Goal: Task Accomplishment & Management: Manage account settings

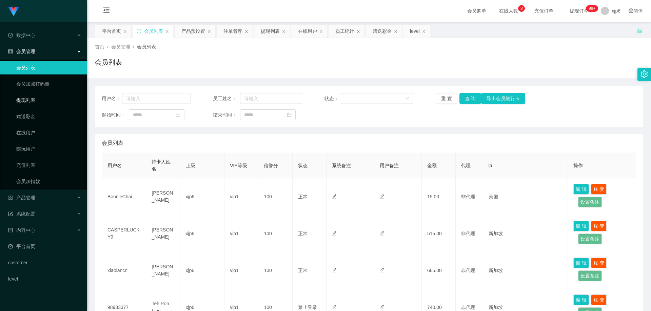
click at [35, 101] on link "提现列表" at bounding box center [48, 101] width 65 height 14
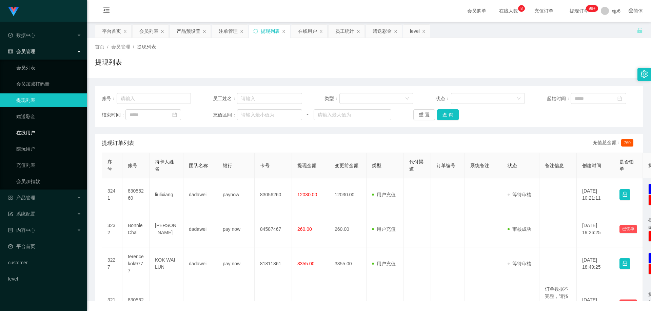
click at [34, 137] on link "在线用户" at bounding box center [48, 133] width 65 height 14
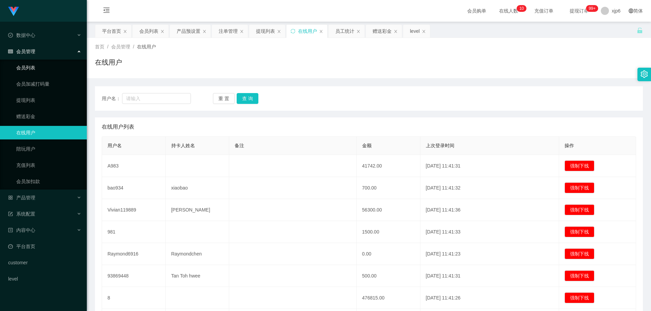
click at [31, 71] on link "会员列表" at bounding box center [48, 68] width 65 height 14
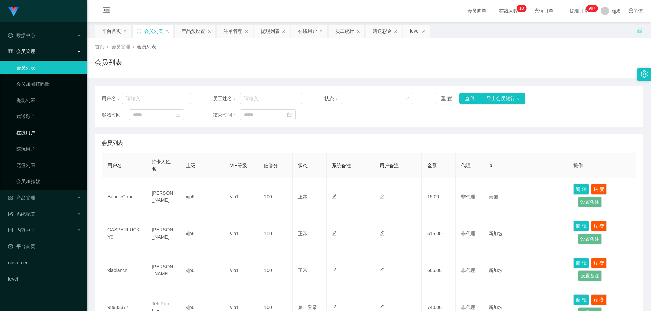
click at [34, 131] on link "在线用户" at bounding box center [48, 133] width 65 height 14
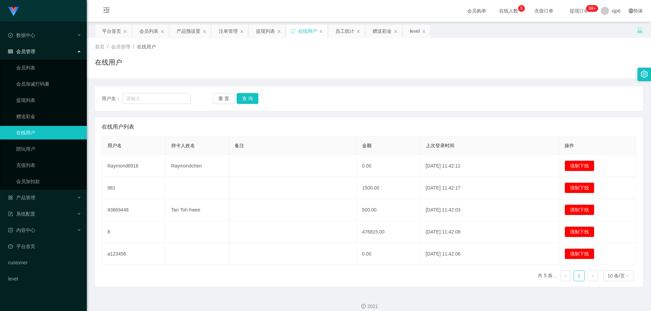
scroll to position [7, 0]
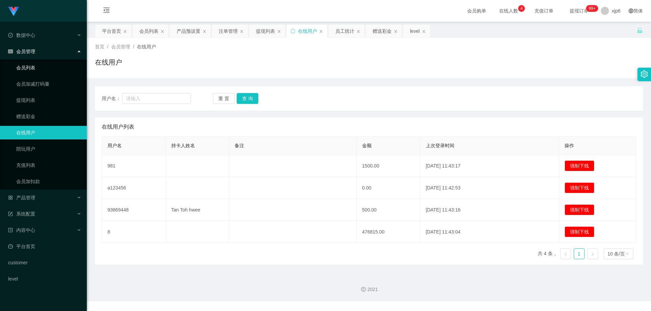
click at [39, 68] on link "会员列表" at bounding box center [48, 68] width 65 height 14
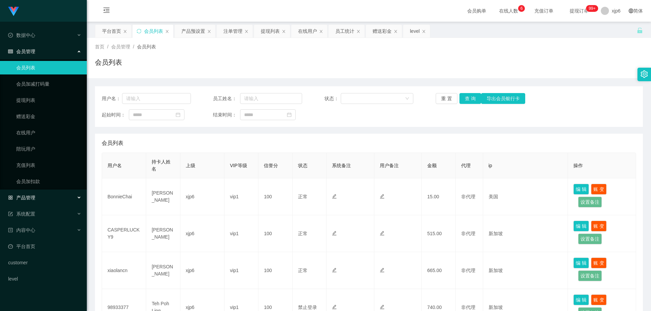
click at [41, 200] on div "产品管理" at bounding box center [43, 198] width 87 height 14
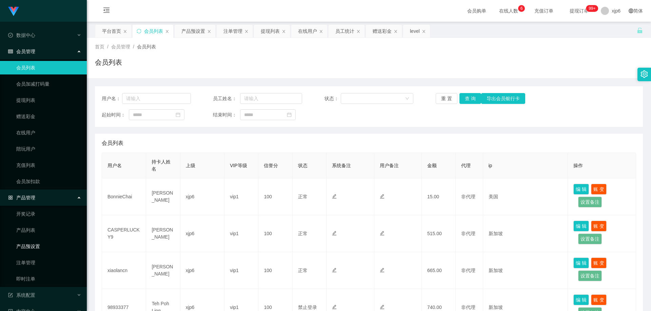
click at [36, 245] on link "产品预设置" at bounding box center [48, 247] width 65 height 14
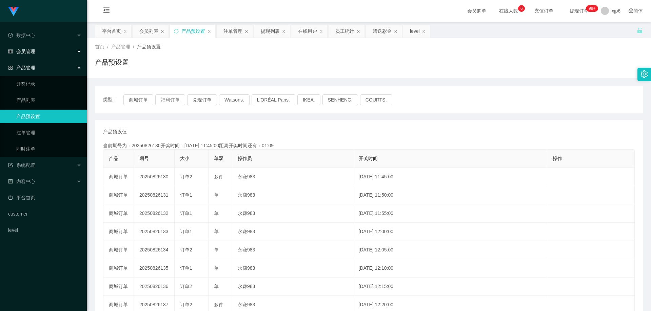
click at [37, 56] on div "会员管理" at bounding box center [43, 52] width 87 height 14
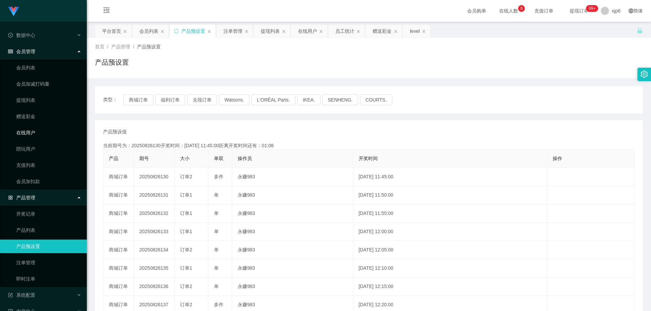
click at [30, 134] on link "在线用户" at bounding box center [48, 133] width 65 height 14
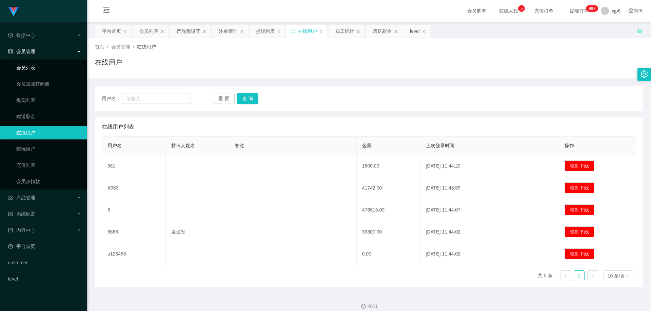
click at [33, 69] on link "会员列表" at bounding box center [48, 68] width 65 height 14
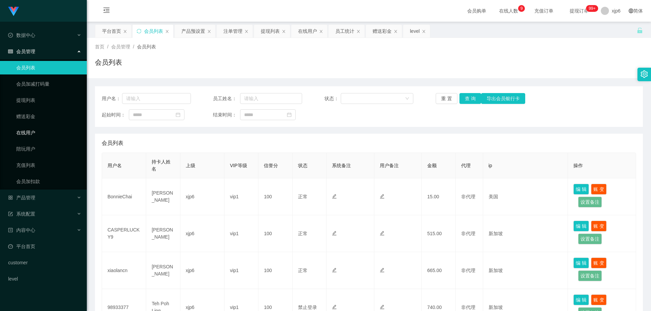
click at [35, 131] on link "在线用户" at bounding box center [48, 133] width 65 height 14
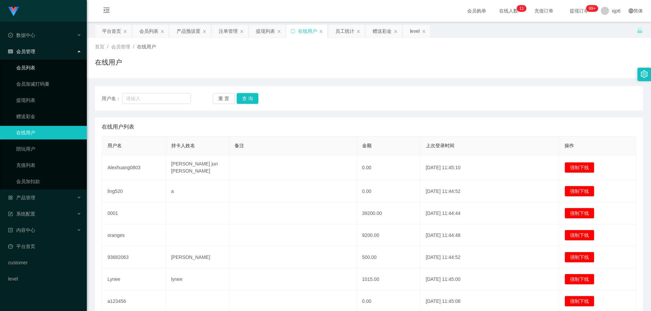
click at [53, 69] on link "会员列表" at bounding box center [48, 68] width 65 height 14
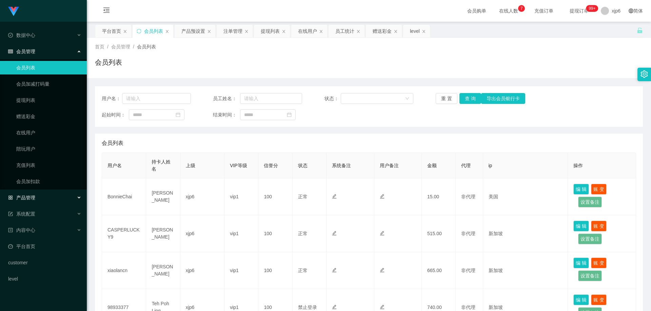
drag, startPoint x: 0, startPoint y: 0, endPoint x: 32, endPoint y: 204, distance: 206.2
click at [32, 204] on div "产品管理" at bounding box center [43, 198] width 87 height 14
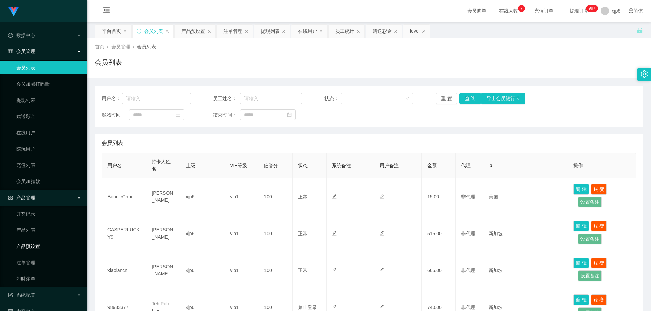
drag, startPoint x: 31, startPoint y: 248, endPoint x: 33, endPoint y: 240, distance: 8.4
click at [32, 247] on link "产品预设置" at bounding box center [48, 247] width 65 height 14
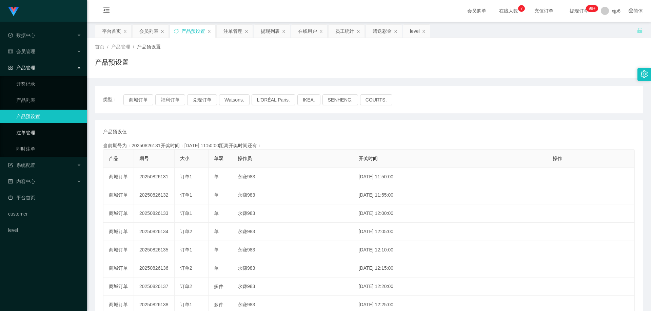
click at [34, 138] on link "注单管理" at bounding box center [48, 133] width 65 height 14
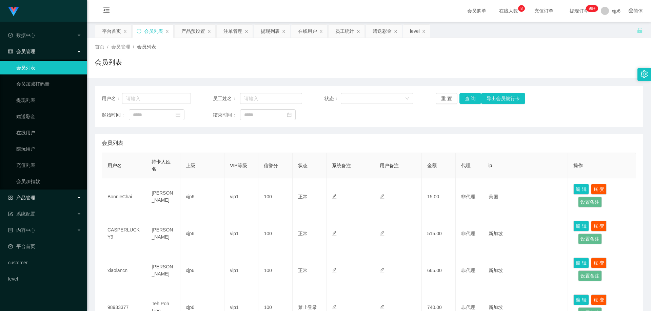
click at [39, 199] on div "产品管理" at bounding box center [43, 198] width 87 height 14
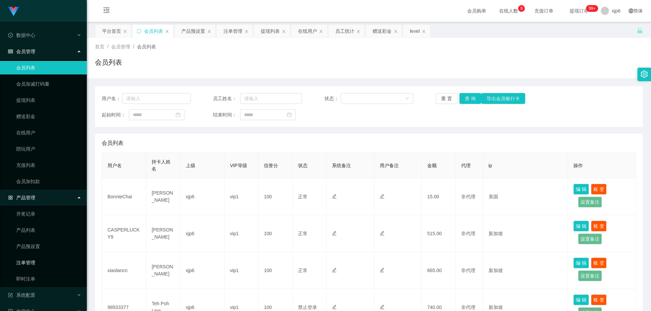
click at [42, 259] on link "注单管理" at bounding box center [48, 263] width 65 height 14
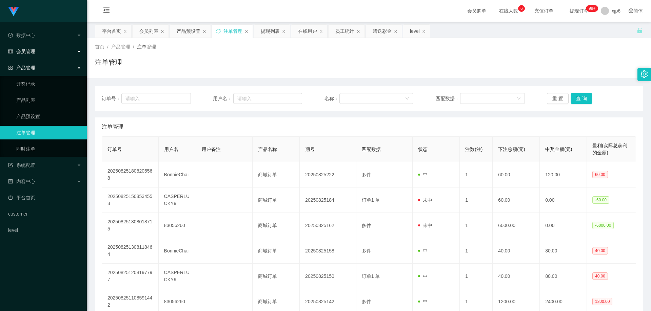
click at [35, 52] on span "会员管理" at bounding box center [21, 51] width 27 height 5
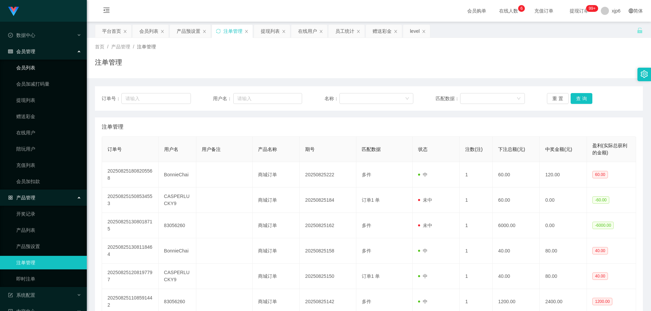
click at [38, 65] on link "会员列表" at bounding box center [48, 68] width 65 height 14
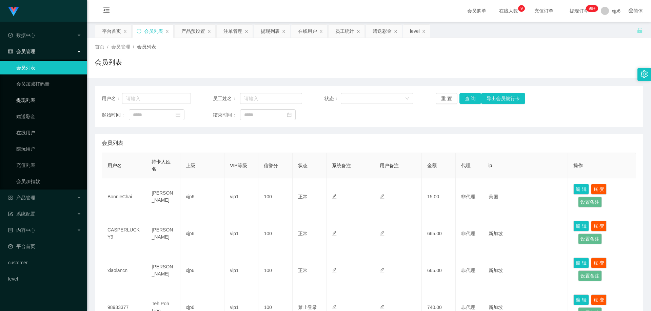
click at [35, 102] on link "提现列表" at bounding box center [48, 101] width 65 height 14
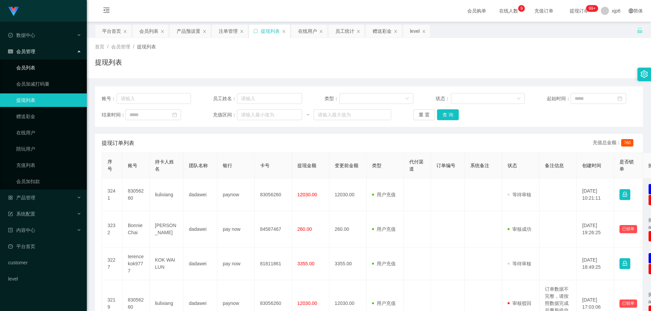
click at [35, 67] on link "会员列表" at bounding box center [48, 68] width 65 height 14
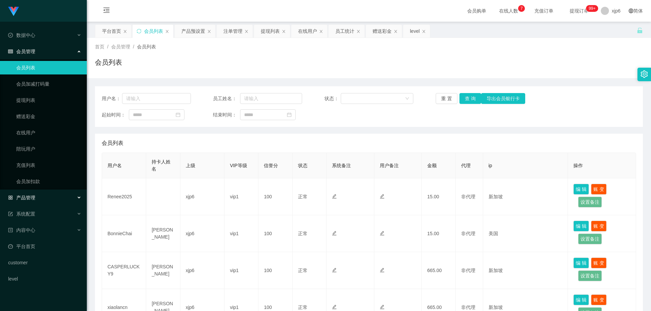
click at [33, 196] on span "产品管理" at bounding box center [21, 197] width 27 height 5
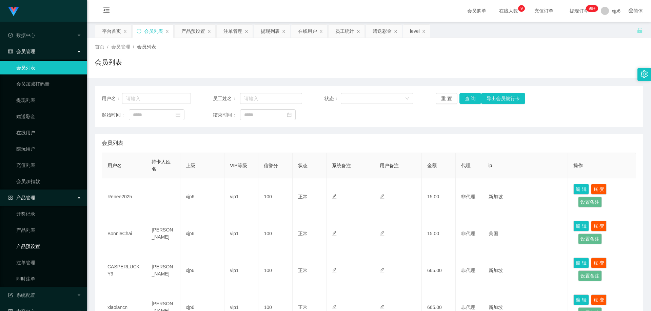
click at [42, 250] on link "产品预设置" at bounding box center [48, 247] width 65 height 14
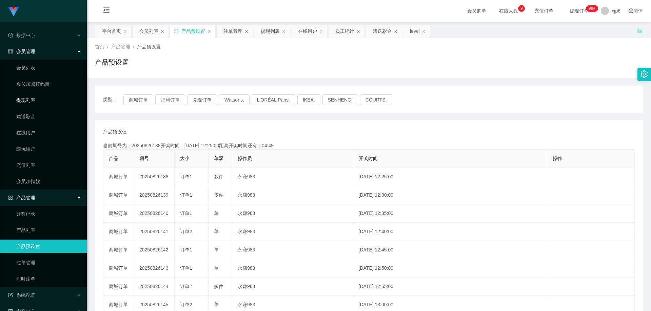
click at [32, 99] on link "提现列表" at bounding box center [48, 101] width 65 height 14
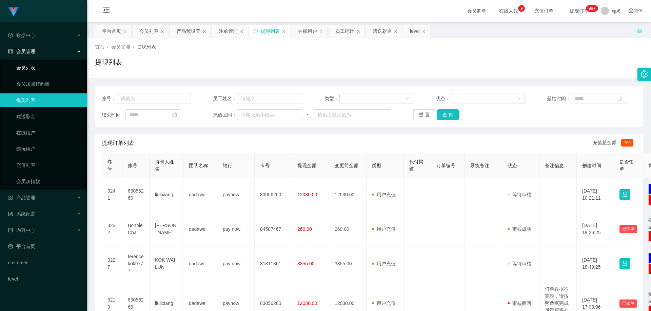
click at [36, 66] on link "会员列表" at bounding box center [48, 68] width 65 height 14
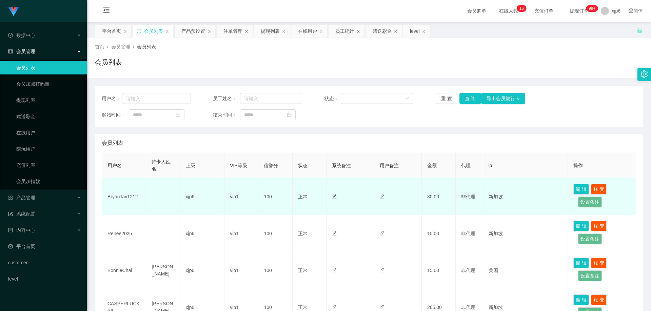
click at [124, 200] on td "BryanTay1212" at bounding box center [124, 197] width 44 height 37
copy td "BryanTay1212"
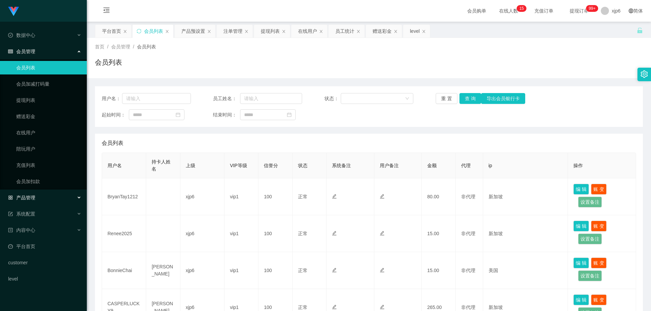
click at [36, 196] on div "产品管理" at bounding box center [43, 198] width 87 height 14
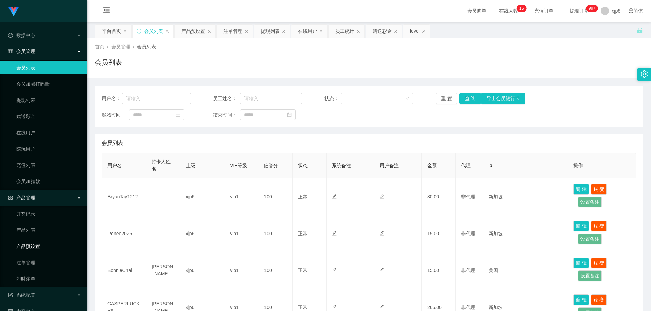
click at [32, 247] on link "产品预设置" at bounding box center [48, 247] width 65 height 14
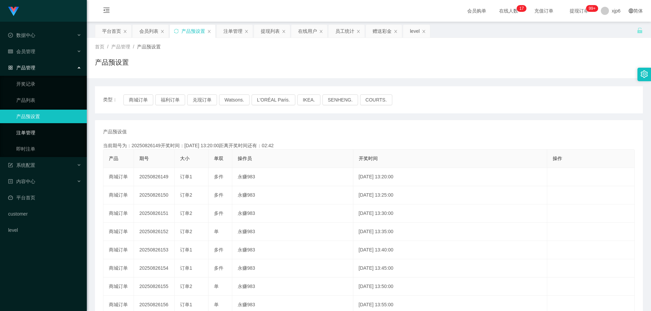
click at [39, 134] on link "注单管理" at bounding box center [48, 133] width 65 height 14
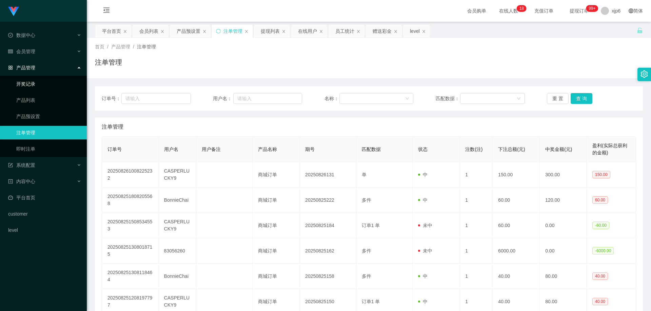
click at [35, 85] on link "开奖记录" at bounding box center [48, 84] width 65 height 14
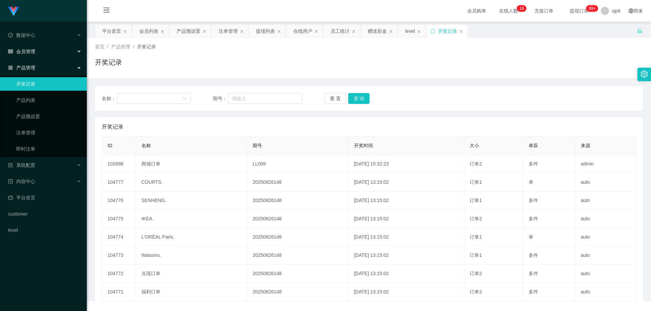
click at [29, 53] on span "会员管理" at bounding box center [21, 51] width 27 height 5
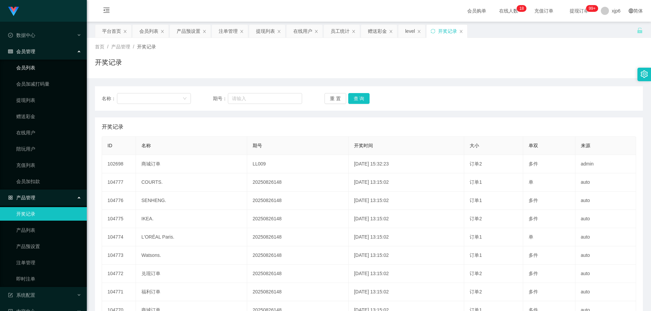
click at [44, 68] on link "会员列表" at bounding box center [48, 68] width 65 height 14
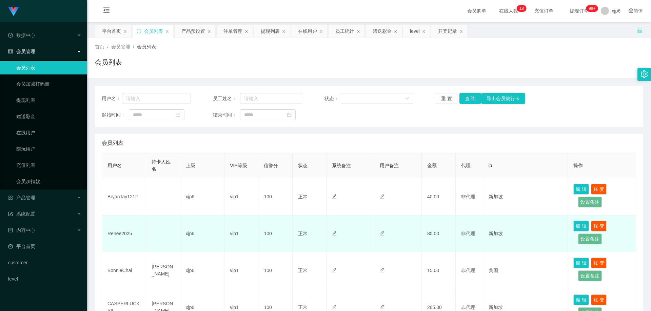
click at [127, 235] on td "Renee2025" at bounding box center [124, 234] width 44 height 37
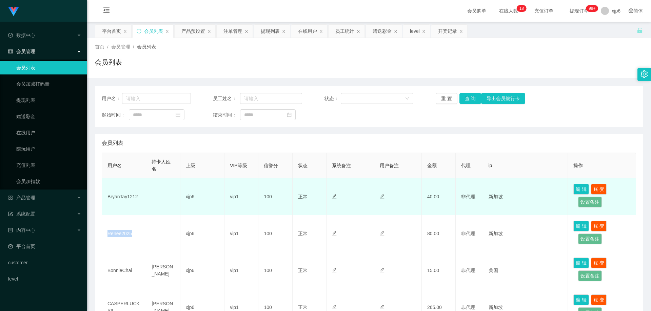
copy td "Renee2025"
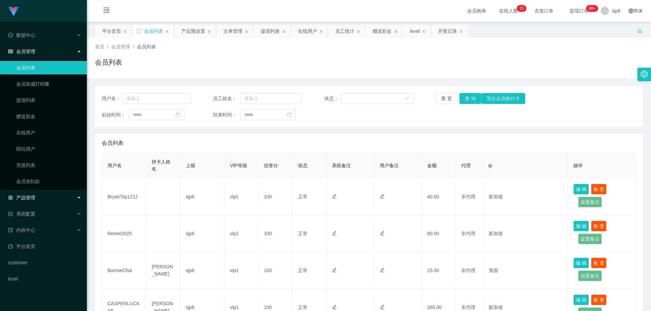
click at [40, 200] on div "产品管理" at bounding box center [43, 198] width 87 height 14
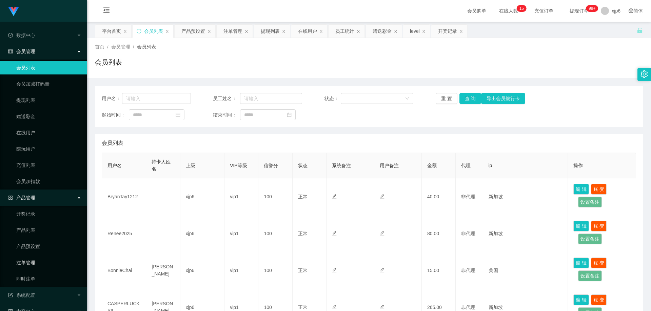
click at [36, 261] on link "注单管理" at bounding box center [48, 263] width 65 height 14
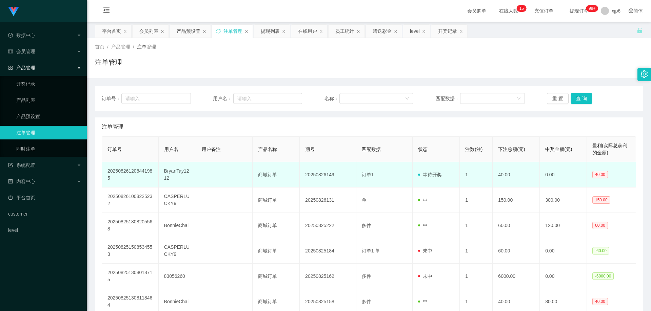
click at [180, 172] on td "BryanTay1212" at bounding box center [178, 174] width 38 height 25
copy td "BryanTay1212"
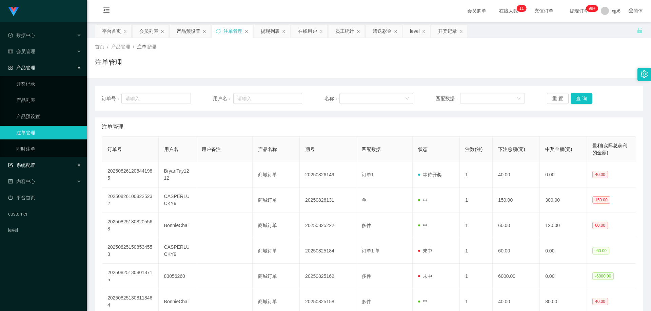
click at [42, 163] on div "系统配置" at bounding box center [43, 166] width 87 height 14
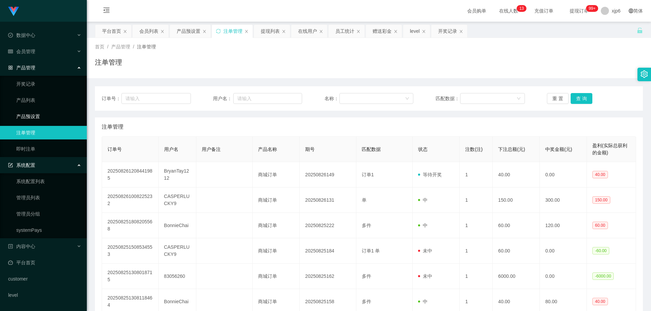
click at [38, 119] on link "产品预设置" at bounding box center [48, 117] width 65 height 14
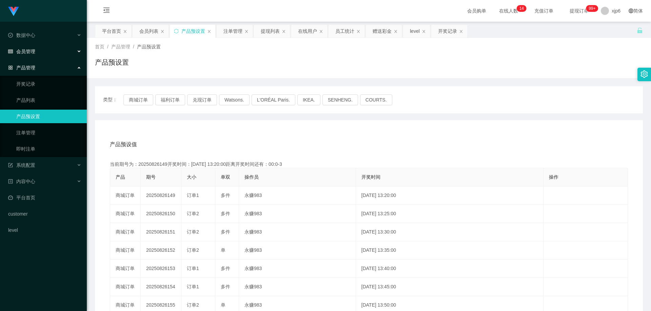
click at [32, 47] on div "会员管理" at bounding box center [43, 52] width 87 height 14
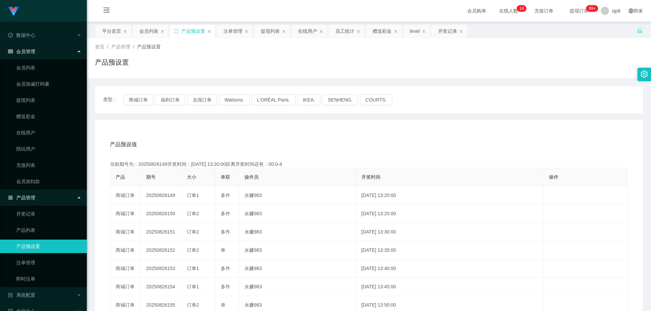
click at [36, 75] on ul "会员列表 会员加减打码量 提现列表 赠送彩金 在线用户 陪玩用户 充值列表 会员加扣款" at bounding box center [43, 125] width 87 height 130
click at [37, 69] on link "会员列表" at bounding box center [48, 68] width 65 height 14
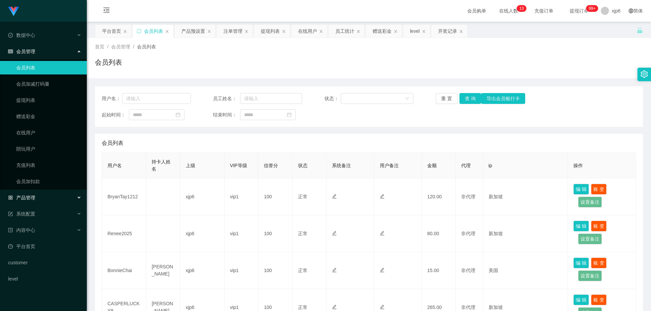
click at [35, 199] on div "产品管理" at bounding box center [43, 198] width 87 height 14
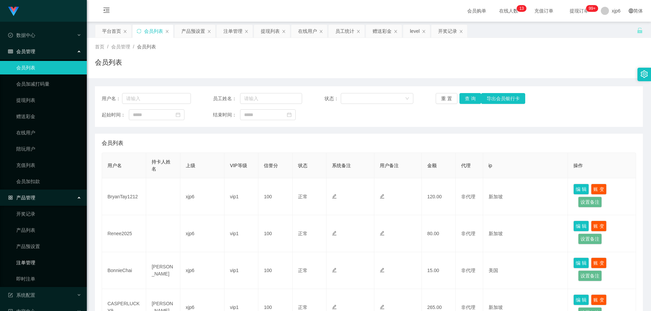
click at [37, 260] on link "注单管理" at bounding box center [48, 263] width 65 height 14
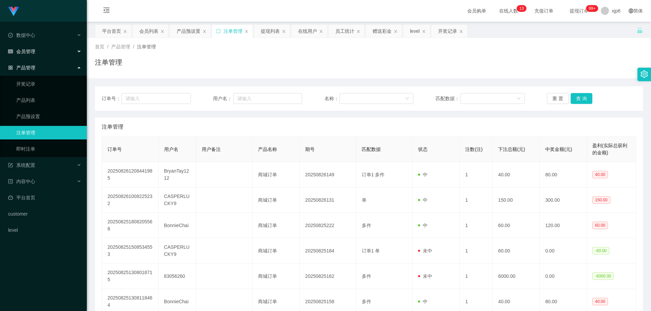
click at [40, 49] on div "会员管理" at bounding box center [43, 52] width 87 height 14
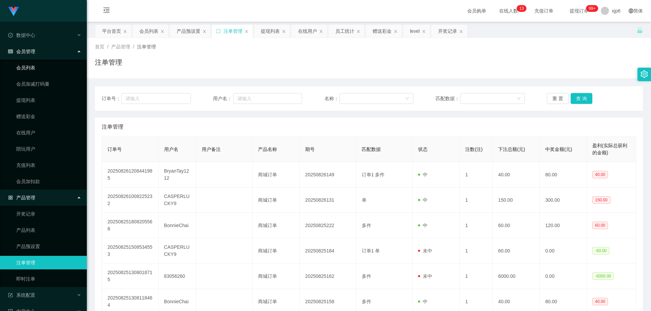
click at [34, 69] on link "会员列表" at bounding box center [48, 68] width 65 height 14
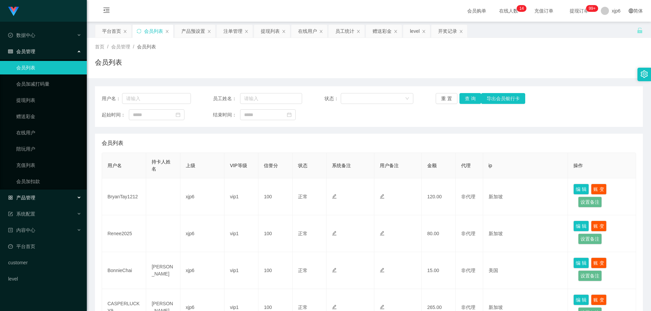
click at [34, 201] on div "产品管理" at bounding box center [43, 198] width 87 height 14
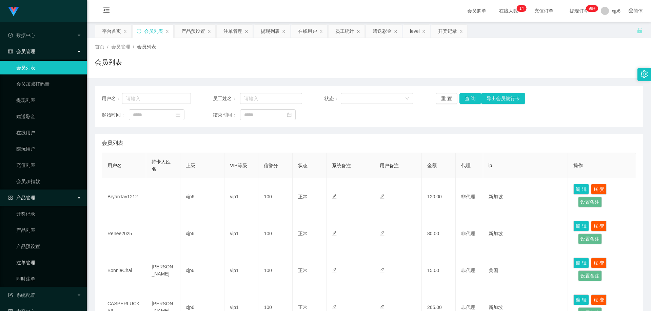
click at [33, 260] on link "注单管理" at bounding box center [48, 263] width 65 height 14
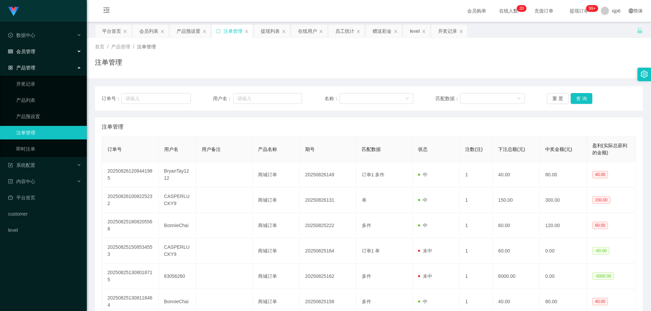
click at [28, 50] on span "会员管理" at bounding box center [21, 51] width 27 height 5
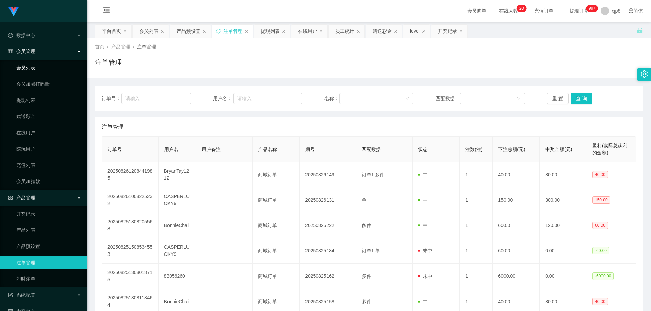
click at [29, 71] on link "会员列表" at bounding box center [48, 68] width 65 height 14
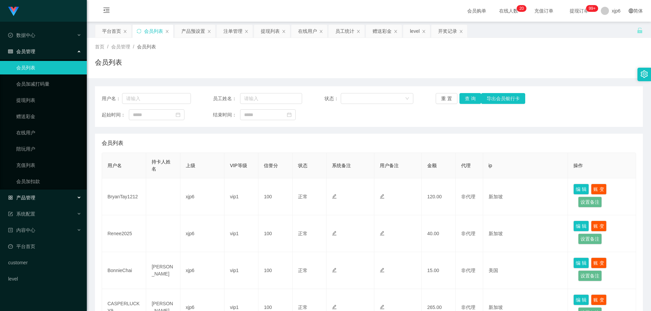
click at [36, 204] on div "产品管理" at bounding box center [43, 198] width 87 height 14
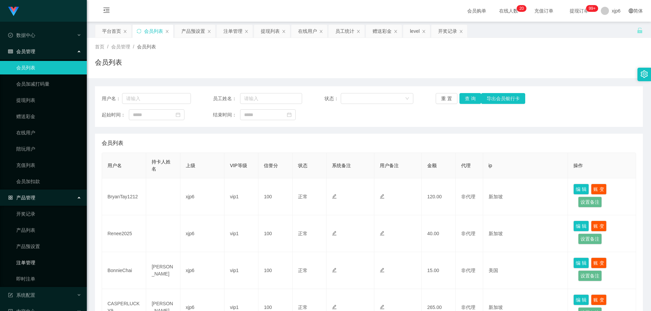
click at [36, 265] on link "注单管理" at bounding box center [48, 263] width 65 height 14
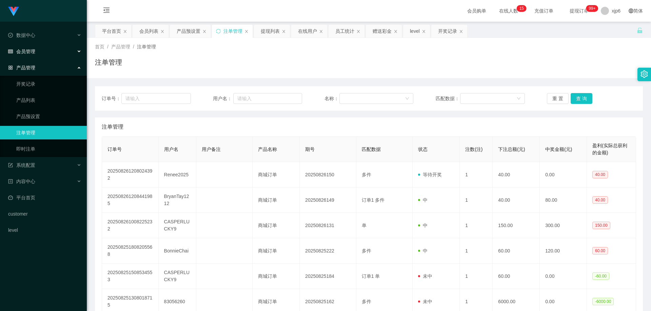
click at [36, 52] on div "会员管理" at bounding box center [43, 52] width 87 height 14
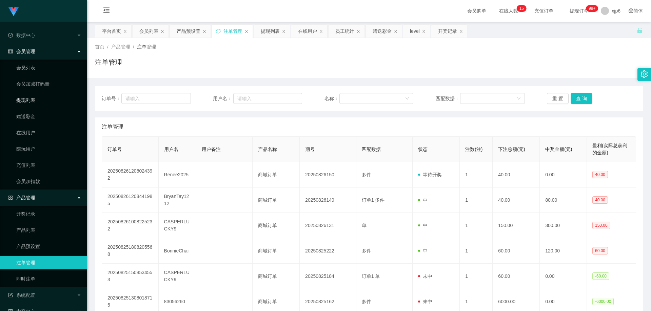
drag, startPoint x: 35, startPoint y: 100, endPoint x: 25, endPoint y: 52, distance: 49.8
click at [35, 100] on link "提现列表" at bounding box center [48, 101] width 65 height 14
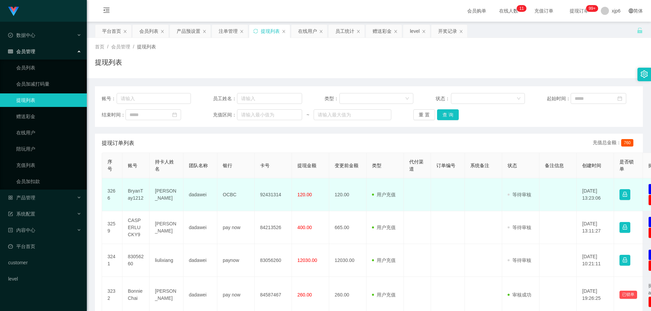
click at [135, 194] on td "BryanTay1212" at bounding box center [135, 195] width 27 height 33
copy td "BryanTay1212"
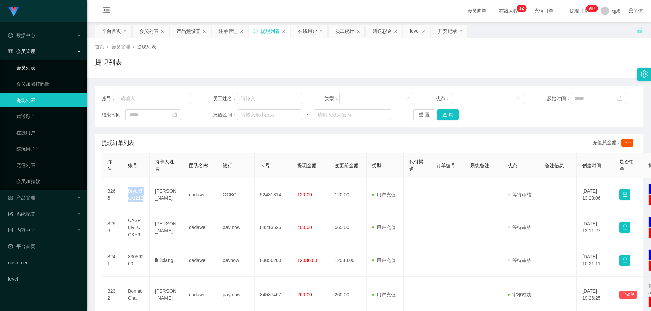
click at [47, 64] on link "会员列表" at bounding box center [48, 68] width 65 height 14
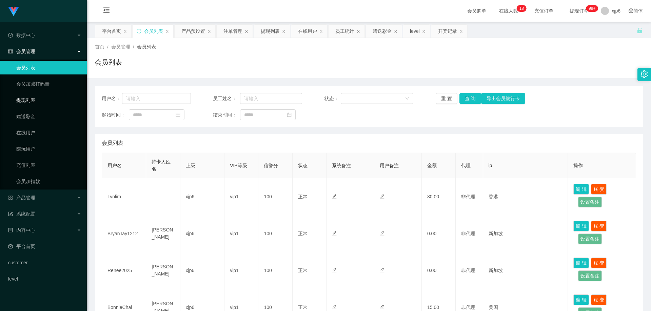
click at [24, 97] on link "提现列表" at bounding box center [48, 101] width 65 height 14
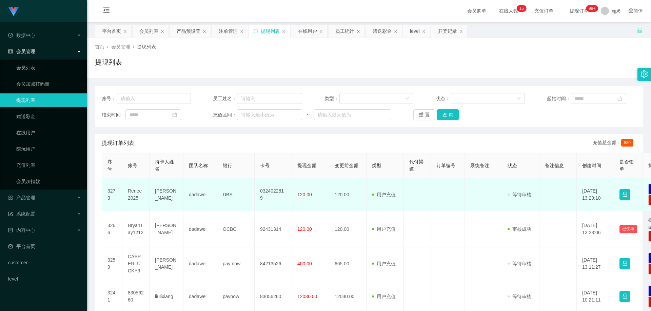
click at [141, 194] on td "Renee2025" at bounding box center [135, 195] width 27 height 33
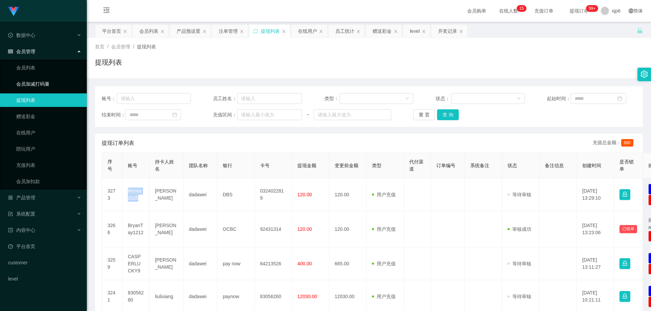
copy td "Renee2025"
click at [36, 70] on link "会员列表" at bounding box center [48, 68] width 65 height 14
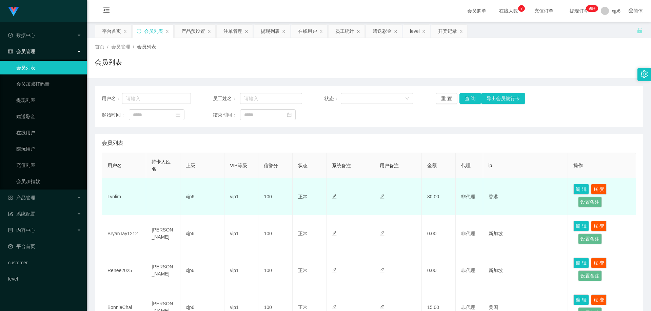
click at [110, 196] on td "Lynlim" at bounding box center [124, 197] width 44 height 37
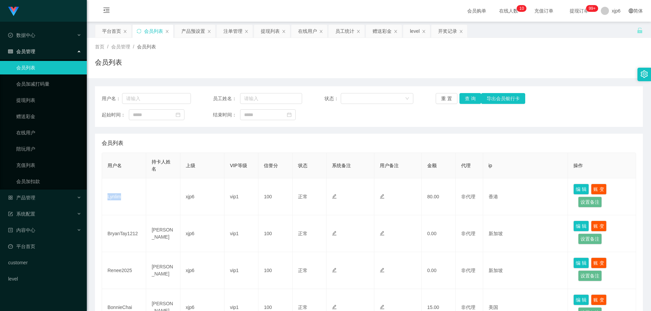
copy td "Lynlim"
click at [45, 103] on link "提现列表" at bounding box center [48, 101] width 65 height 14
click at [36, 201] on div "产品管理" at bounding box center [43, 198] width 87 height 14
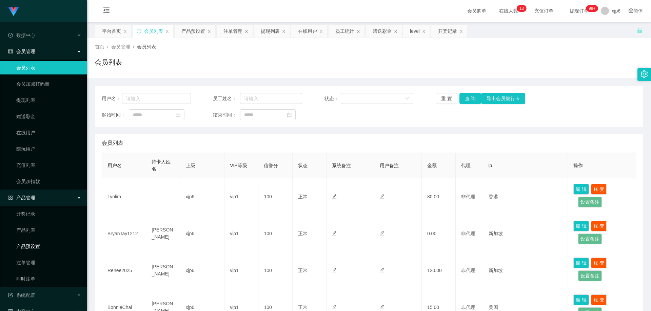
drag, startPoint x: 39, startPoint y: 249, endPoint x: 56, endPoint y: 255, distance: 18.2
click at [39, 249] on link "产品预设置" at bounding box center [48, 247] width 65 height 14
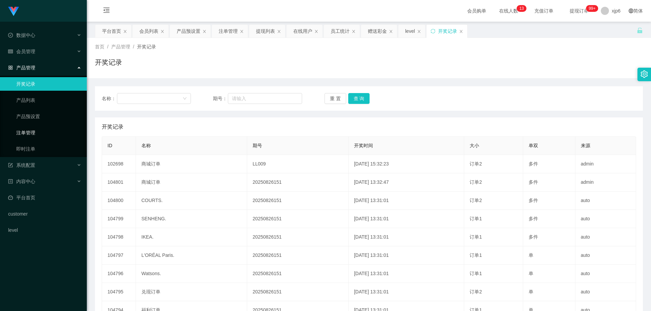
click at [36, 133] on link "注单管理" at bounding box center [48, 133] width 65 height 14
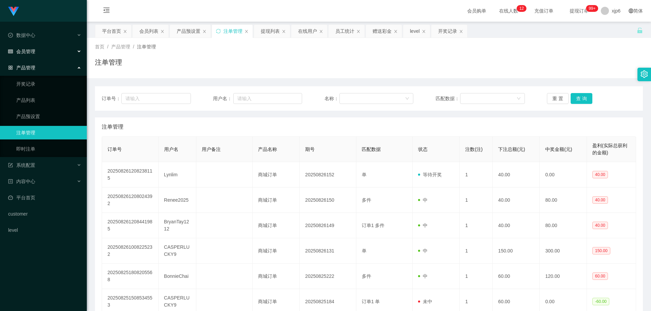
click at [32, 50] on span "会员管理" at bounding box center [21, 51] width 27 height 5
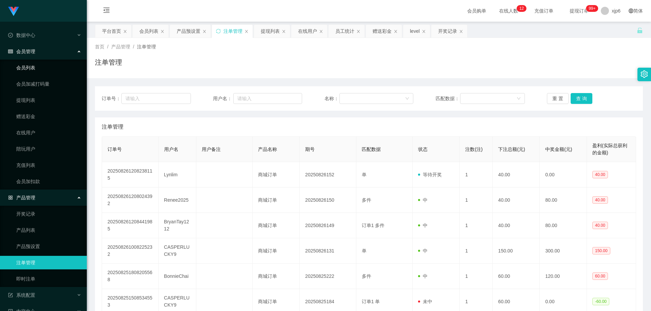
click at [38, 73] on link "会员列表" at bounding box center [48, 68] width 65 height 14
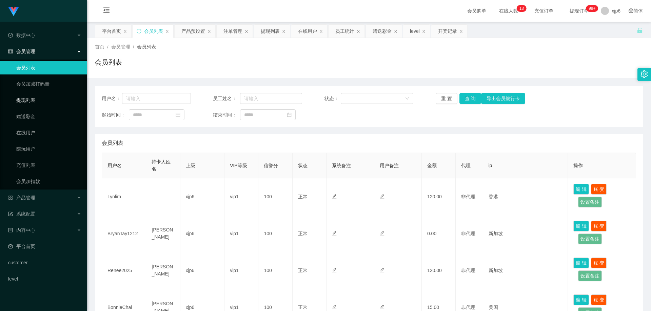
click at [33, 98] on link "提现列表" at bounding box center [48, 101] width 65 height 14
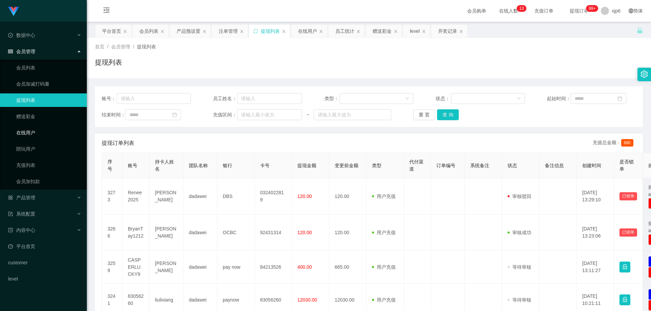
click at [28, 133] on link "在线用户" at bounding box center [48, 133] width 65 height 14
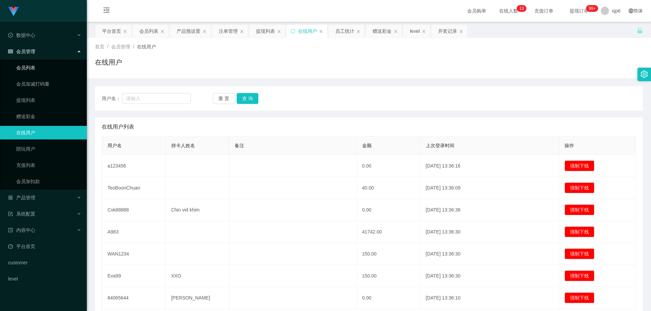
click at [45, 72] on link "会员列表" at bounding box center [48, 68] width 65 height 14
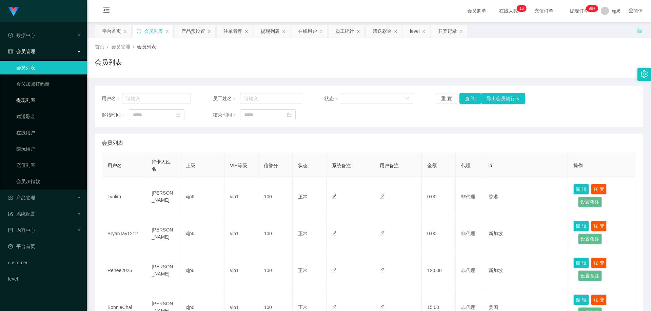
click at [24, 95] on link "提现列表" at bounding box center [48, 101] width 65 height 14
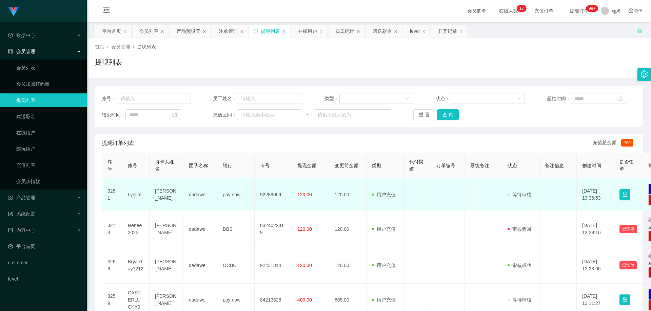
click at [128, 197] on td "Lynlim" at bounding box center [135, 195] width 27 height 33
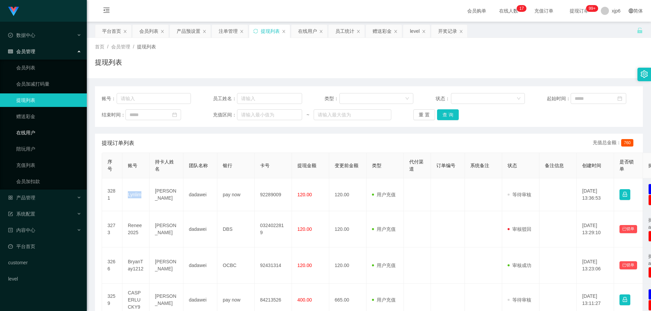
copy td "Lynlim"
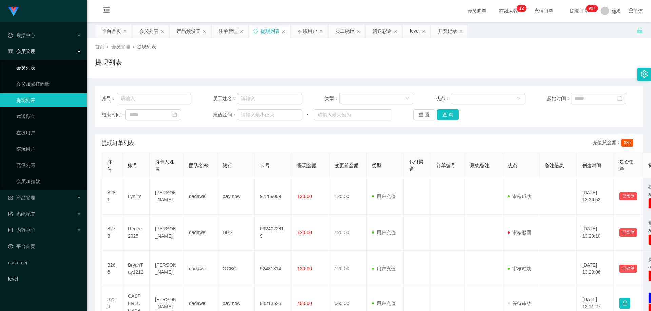
click at [25, 65] on link "会员列表" at bounding box center [48, 68] width 65 height 14
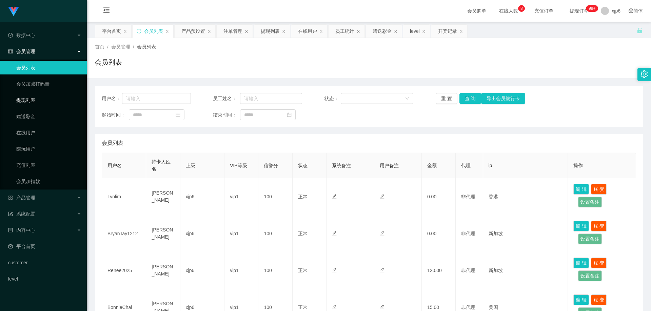
click at [40, 99] on link "提现列表" at bounding box center [48, 101] width 65 height 14
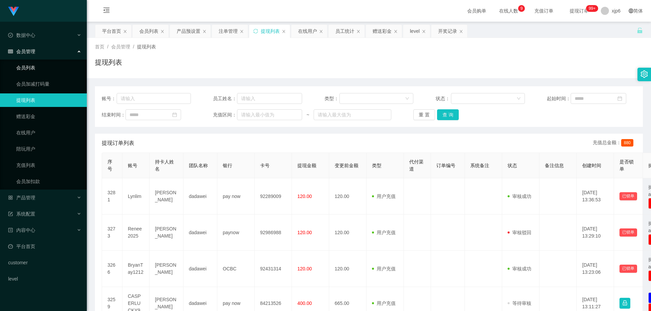
click at [35, 70] on link "会员列表" at bounding box center [48, 68] width 65 height 14
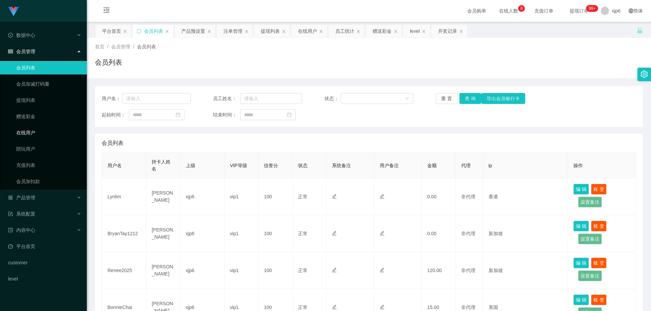
click at [38, 130] on link "在线用户" at bounding box center [48, 133] width 65 height 14
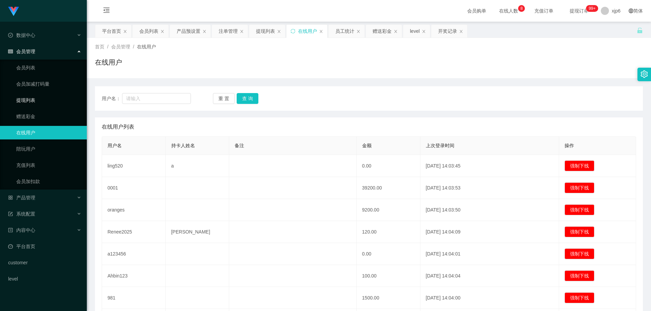
click at [35, 103] on link "提现列表" at bounding box center [48, 101] width 65 height 14
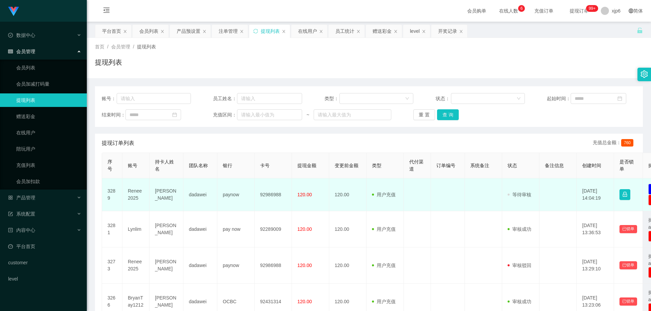
click at [138, 189] on td "Renee2025" at bounding box center [135, 195] width 27 height 33
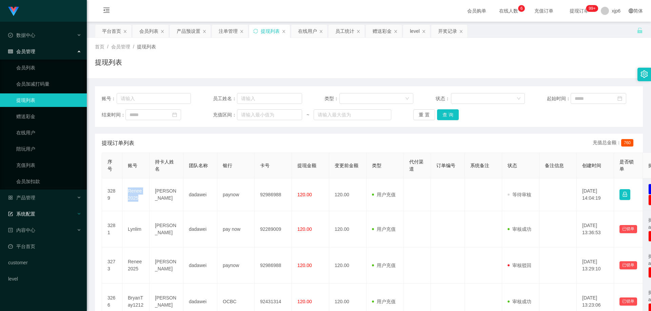
copy td "Renee2025"
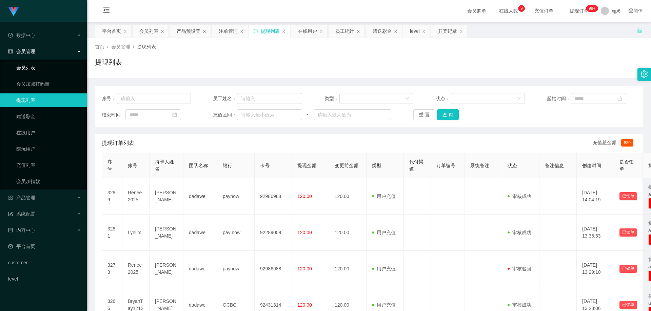
click at [27, 67] on link "会员列表" at bounding box center [48, 68] width 65 height 14
